Goal: Navigation & Orientation: Understand site structure

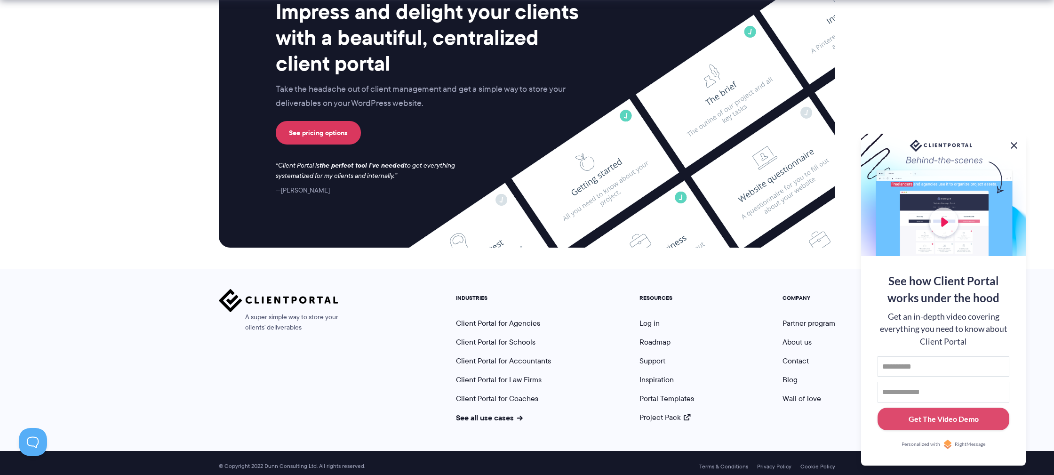
click at [1013, 144] on button at bounding box center [1013, 145] width 11 height 11
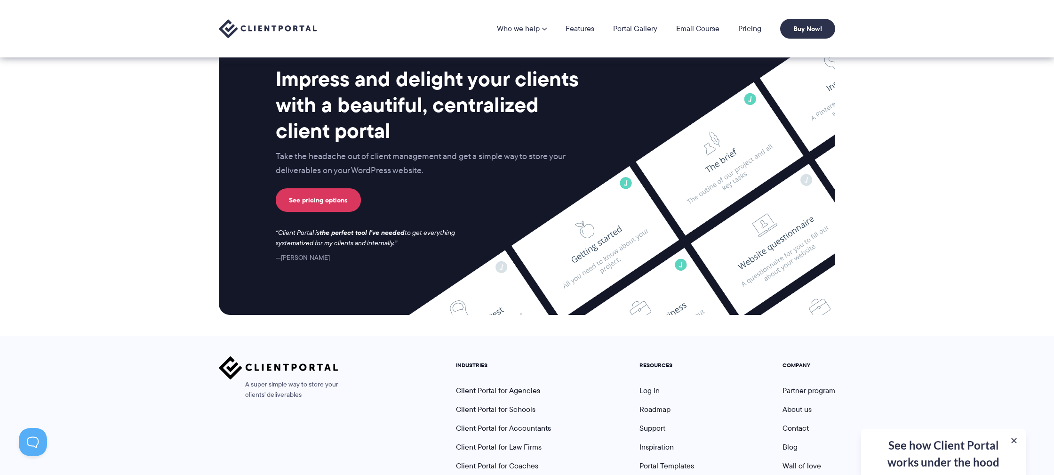
scroll to position [3775, 0]
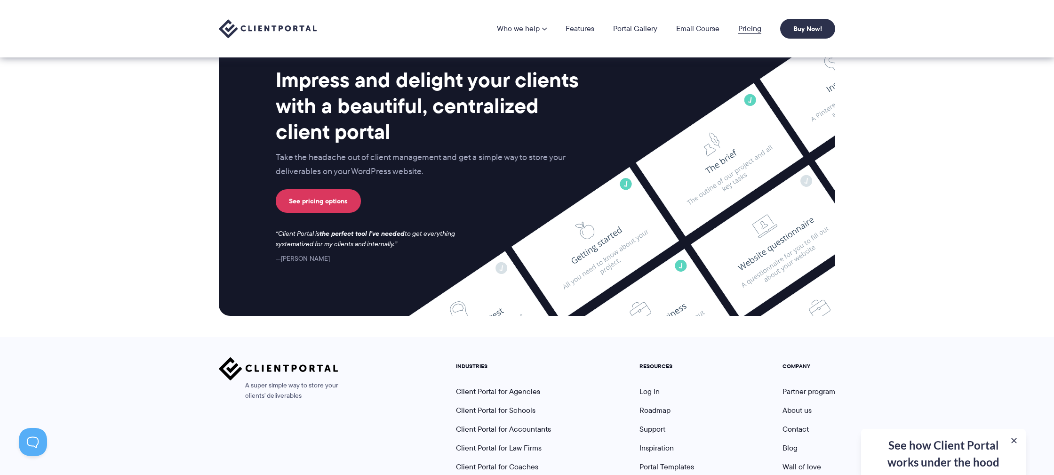
click at [745, 27] on link "Pricing" at bounding box center [749, 29] width 23 height 8
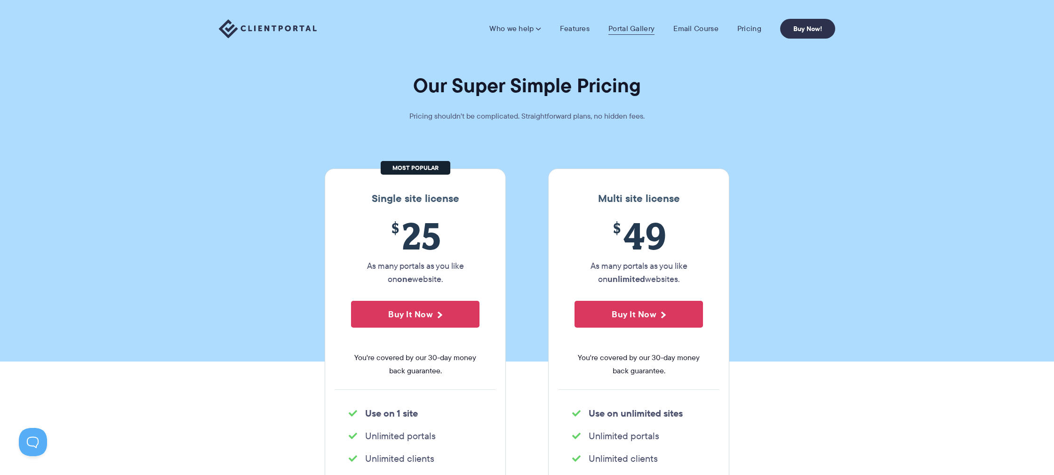
click at [624, 32] on link "Portal Gallery" at bounding box center [631, 28] width 46 height 9
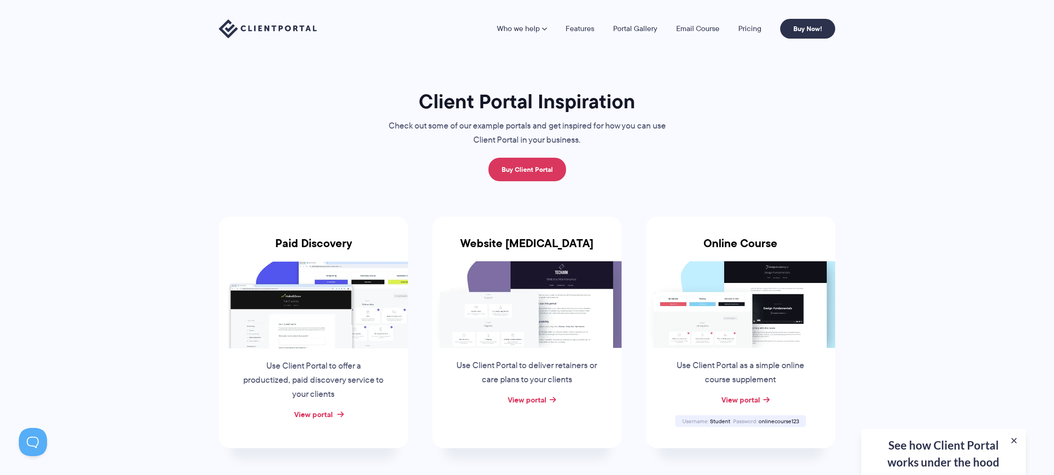
click at [320, 411] on link "View portal" at bounding box center [313, 413] width 39 height 11
